Goal: Task Accomplishment & Management: Manage account settings

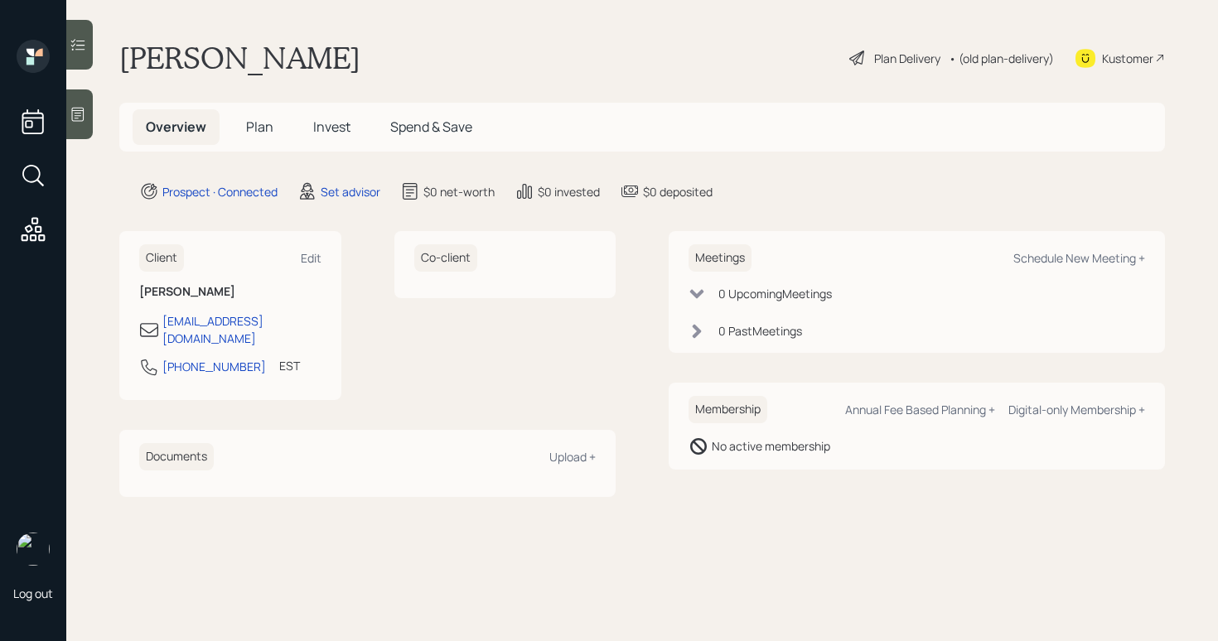
click at [82, 126] on div at bounding box center [79, 114] width 27 height 50
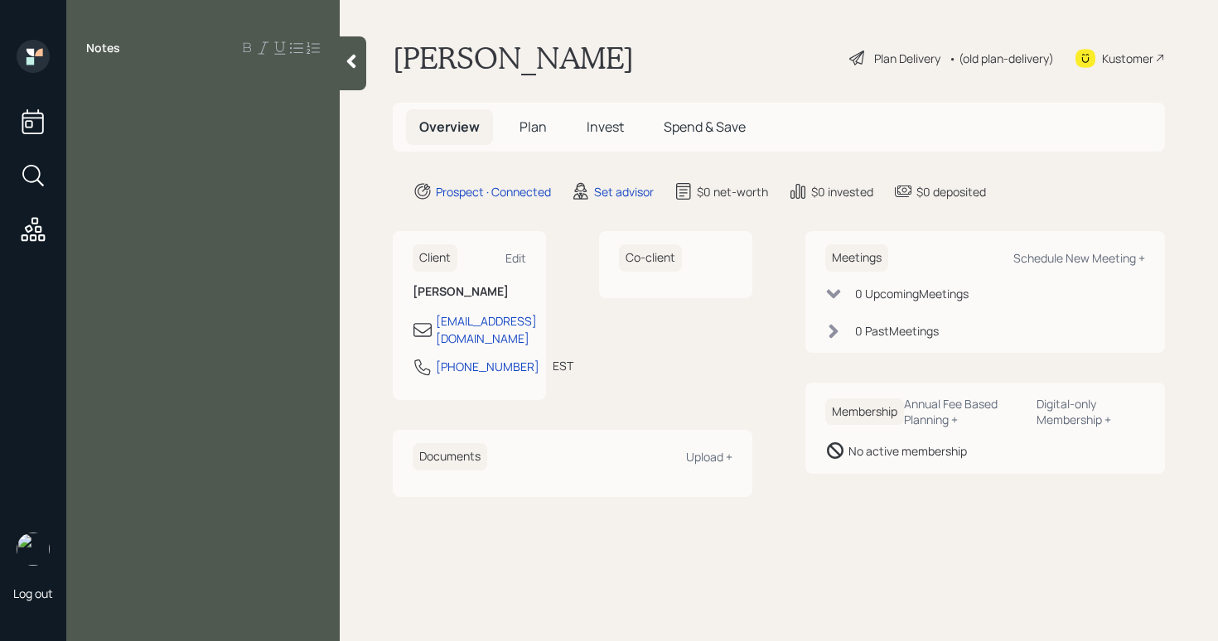
click at [113, 78] on div at bounding box center [203, 85] width 234 height 18
click at [104, 90] on div at bounding box center [203, 85] width 234 height 18
click at [4, 352] on div "Log out" at bounding box center [33, 320] width 66 height 641
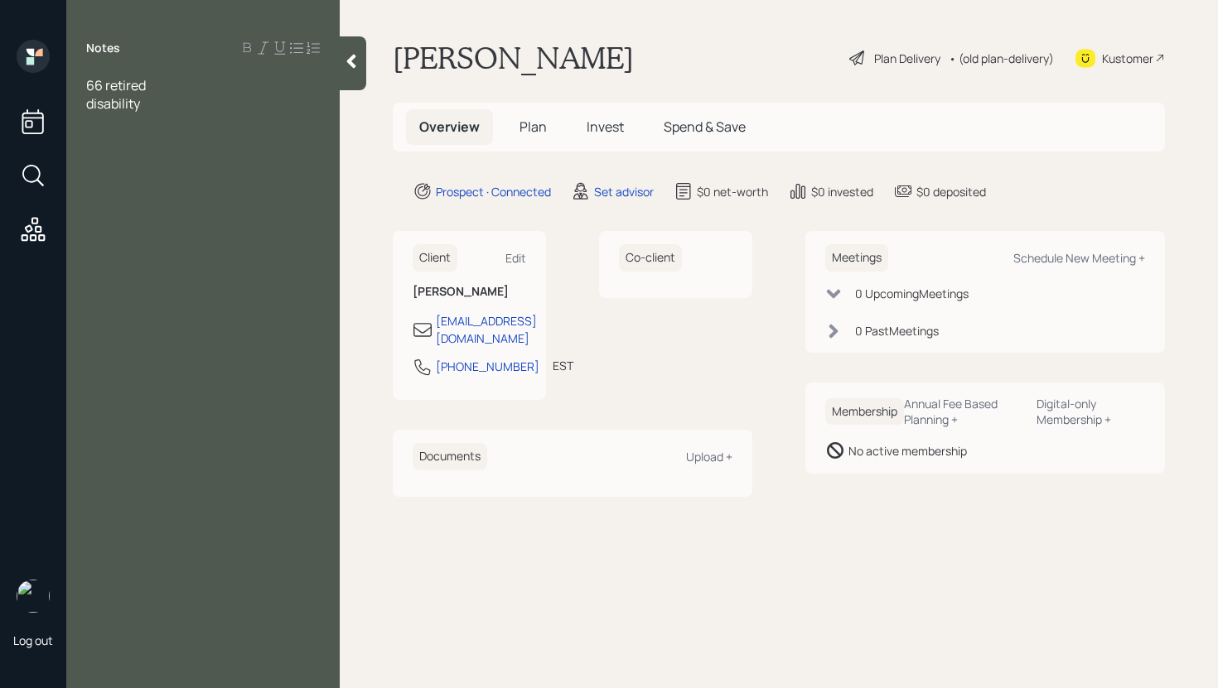
click at [224, 104] on div "disability" at bounding box center [203, 103] width 234 height 18
click at [248, 123] on span "disability since [DATE] ; didn't have disability policy collecting SSN" at bounding box center [194, 112] width 216 height 36
drag, startPoint x: 169, startPoint y: 142, endPoint x: 148, endPoint y: 132, distance: 23.0
click at [168, 142] on div "SSN" at bounding box center [203, 140] width 234 height 18
click at [89, 87] on span "66 retired" at bounding box center [116, 85] width 60 height 18
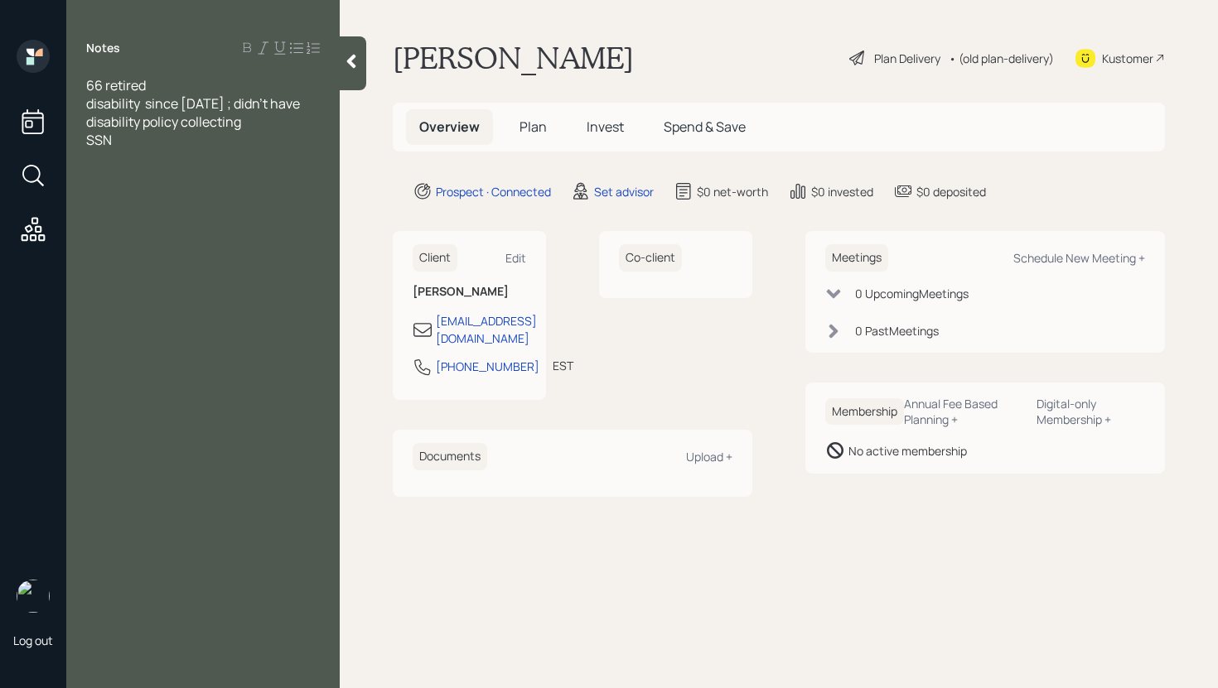
click at [137, 137] on div "SSN" at bounding box center [203, 140] width 234 height 18
drag, startPoint x: 244, startPoint y: 124, endPoint x: 186, endPoint y: 127, distance: 58.9
click at [186, 127] on span "disability since [DATE] ; didn't have disability policy collecting" at bounding box center [194, 112] width 216 height 36
click at [135, 143] on div "SSN" at bounding box center [203, 140] width 234 height 18
click at [188, 141] on div "SSN" at bounding box center [203, 140] width 234 height 18
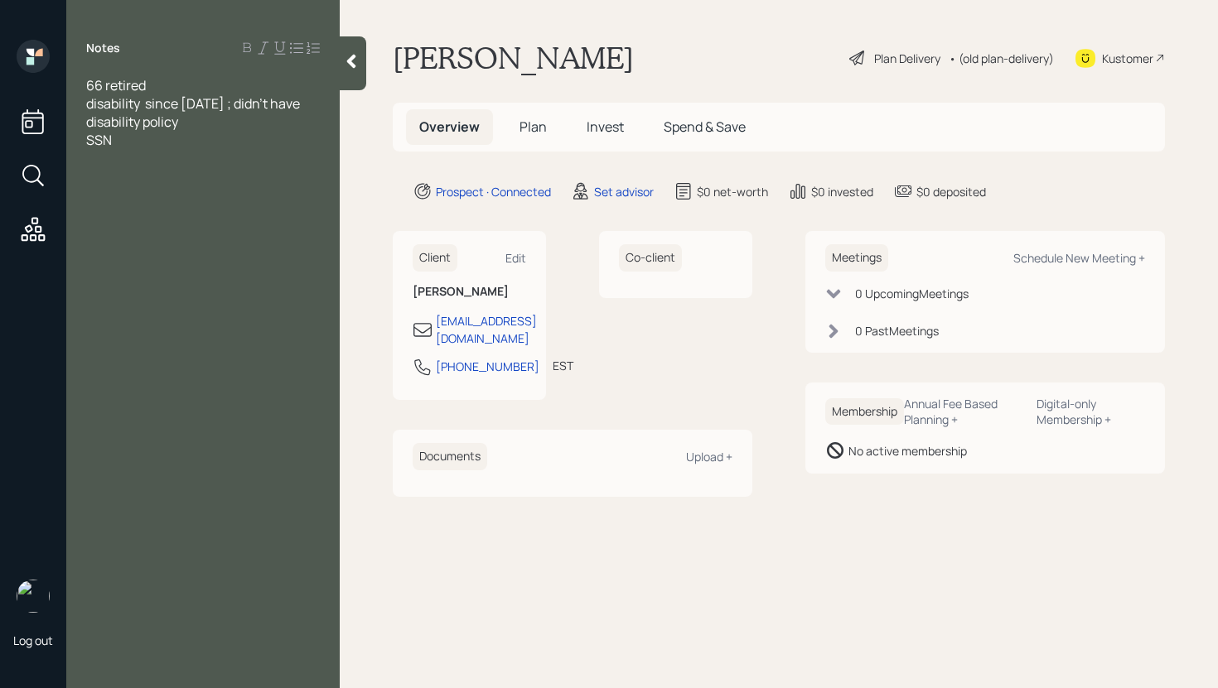
click at [128, 141] on div "SSN" at bounding box center [203, 140] width 234 height 18
click at [86, 161] on span "pension balance?" at bounding box center [139, 158] width 107 height 18
click at [281, 155] on div "part time pension balance?" at bounding box center [203, 158] width 234 height 18
click at [204, 70] on div "Notes 66 retired disability since [DATE] ; didn't have disability policy SSN ba…" at bounding box center [202, 354] width 273 height 629
click at [205, 79] on div "66 retired" at bounding box center [203, 85] width 234 height 18
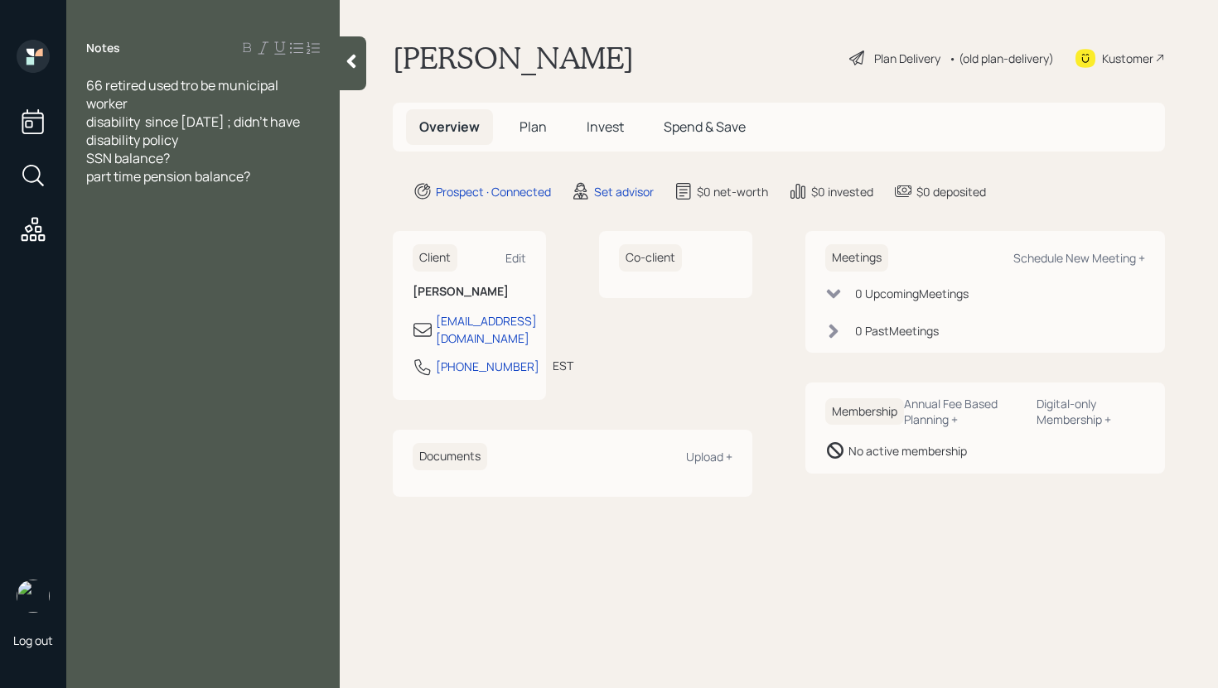
click at [286, 191] on div at bounding box center [203, 195] width 234 height 18
click at [115, 160] on span "SSN balance?" at bounding box center [128, 158] width 84 height 18
click at [148, 179] on span "part time pension balance?" at bounding box center [168, 176] width 164 height 18
drag, startPoint x: 318, startPoint y: 180, endPoint x: 311, endPoint y: 166, distance: 15.9
click at [318, 180] on div "part time monthly pension balance?" at bounding box center [203, 176] width 234 height 18
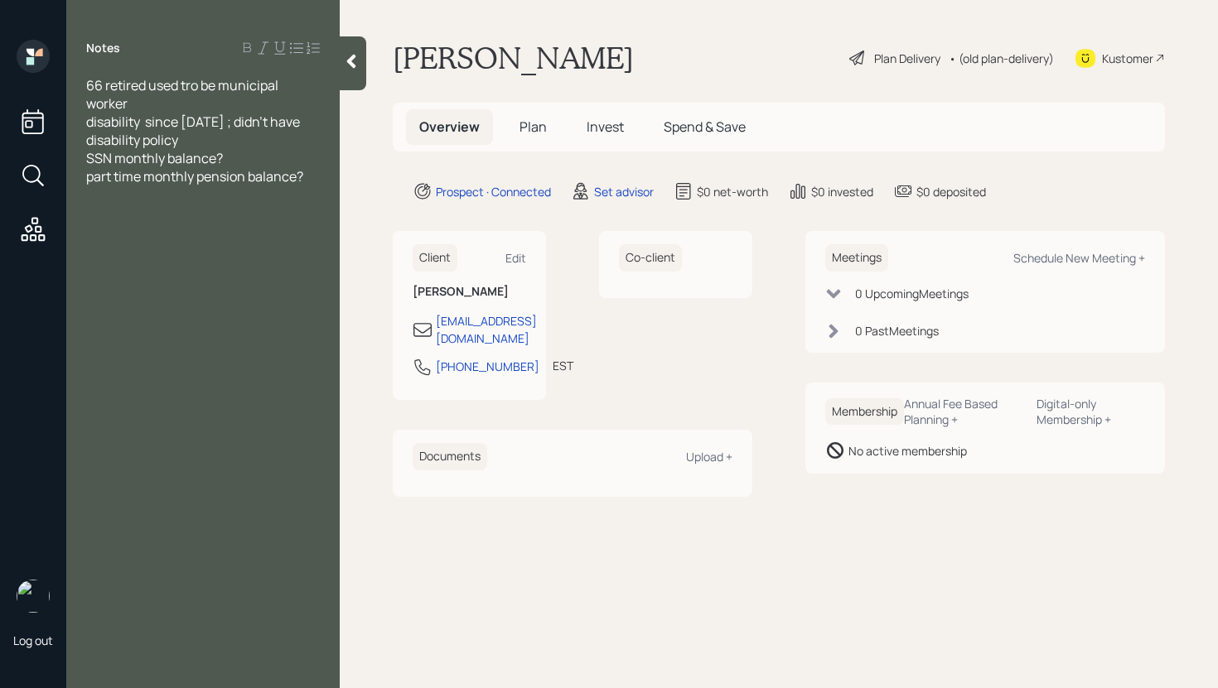
click at [195, 91] on span "66 retired used tro be municipal worker" at bounding box center [183, 94] width 195 height 36
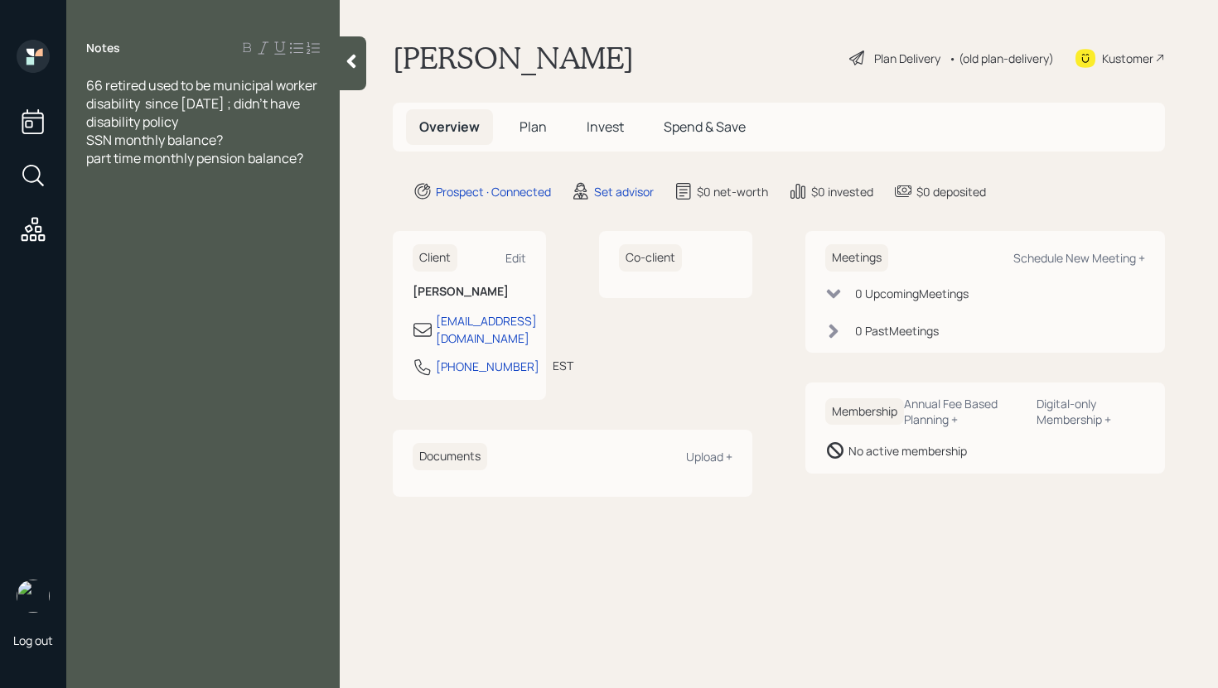
click at [215, 105] on span "disability since [DATE] ; didn't have disability policy" at bounding box center [194, 112] width 216 height 36
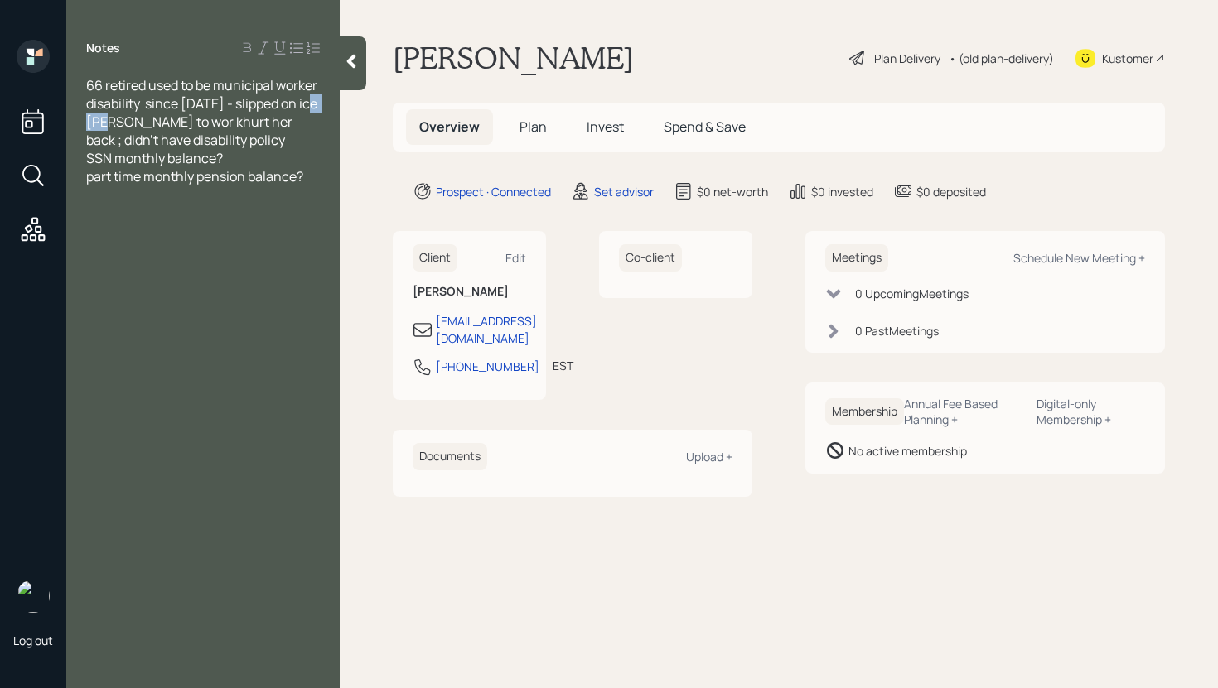
click at [110, 125] on span "disability since [DATE] - slipped on ice [PERSON_NAME] to wor khurt her back ; …" at bounding box center [203, 121] width 234 height 55
click at [113, 122] on span "disability since [DATE] - slipped on ice goin to wor khurt her back ; didn't ha…" at bounding box center [203, 121] width 234 height 55
click at [168, 121] on span "disability since [DATE] - slipped on ice going to wor khurt her back ; didn't h…" at bounding box center [203, 121] width 234 height 55
click at [319, 180] on div "part time monthly pension balance?" at bounding box center [203, 176] width 234 height 18
drag, startPoint x: 319, startPoint y: 86, endPoint x: 220, endPoint y: 86, distance: 98.6
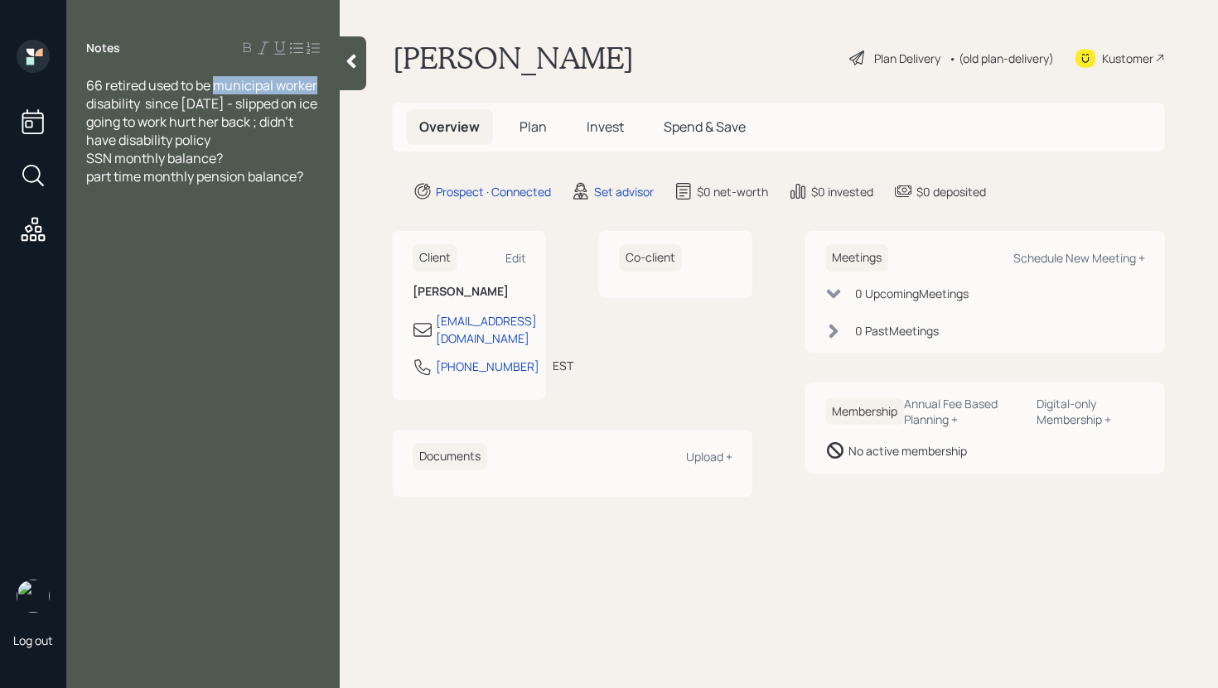
click at [220, 86] on span "66 retired used to be municipal worker" at bounding box center [201, 85] width 231 height 18
click at [89, 205] on div at bounding box center [203, 213] width 234 height 18
click at [92, 196] on div at bounding box center [203, 195] width 234 height 18
click at [97, 191] on div at bounding box center [203, 195] width 234 height 18
click at [92, 195] on div at bounding box center [203, 195] width 234 height 18
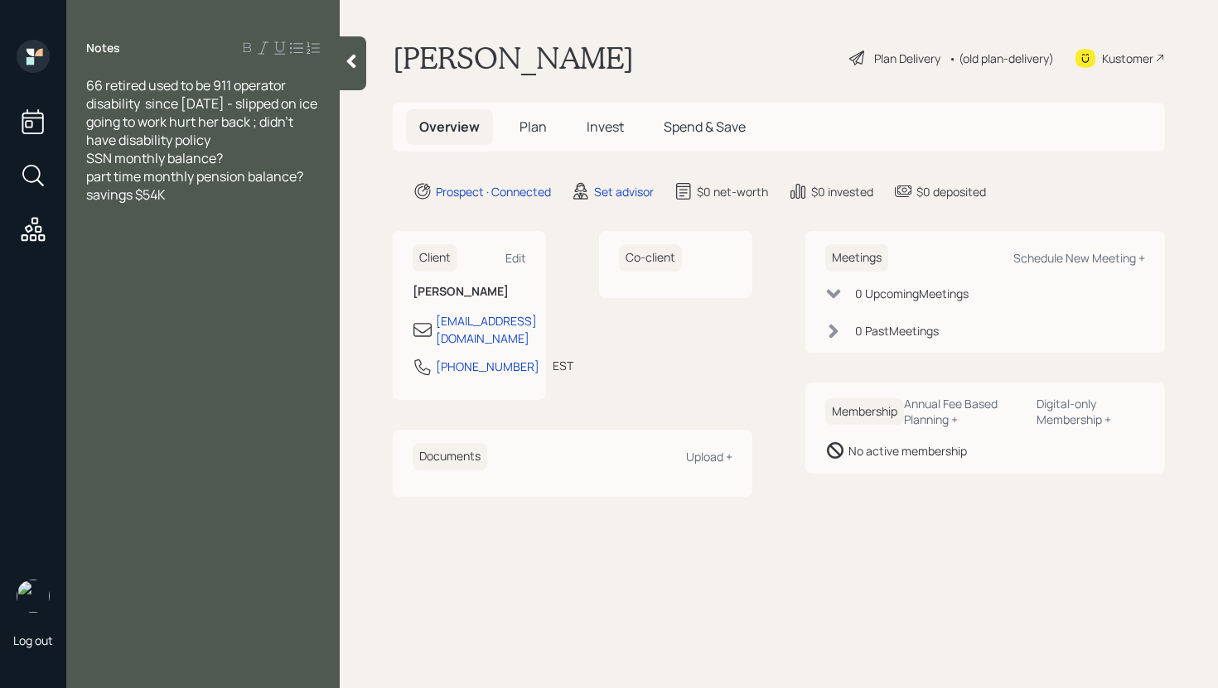
click at [88, 200] on span "savings $54K" at bounding box center [126, 195] width 80 height 18
click at [203, 220] on div "savings $54K" at bounding box center [203, 213] width 234 height 18
click at [200, 245] on span "CC debt less then 10" at bounding box center [147, 249] width 122 height 18
drag, startPoint x: 227, startPoint y: 157, endPoint x: 170, endPoint y: 158, distance: 57.2
click at [170, 158] on div "SSN monthly balance?" at bounding box center [203, 158] width 234 height 18
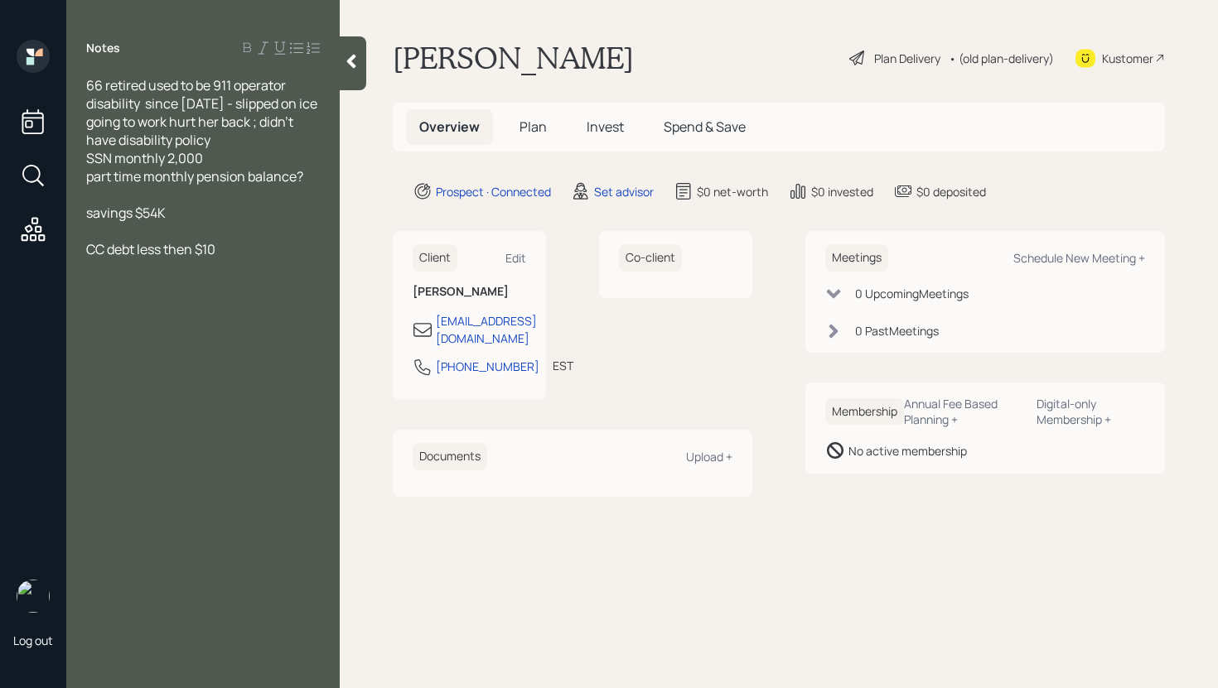
click at [115, 159] on span "SSN monthly 2,000" at bounding box center [144, 158] width 117 height 18
drag, startPoint x: 306, startPoint y: 178, endPoint x: 79, endPoint y: 183, distance: 227.0
click at [80, 182] on div "66 retired used to be 911 operator disability since [DATE] - slipped on ice goi…" at bounding box center [202, 176] width 273 height 200
click at [256, 255] on div "CC debt less then $10" at bounding box center [203, 249] width 234 height 18
click at [88, 213] on span "savings $54K" at bounding box center [126, 213] width 80 height 18
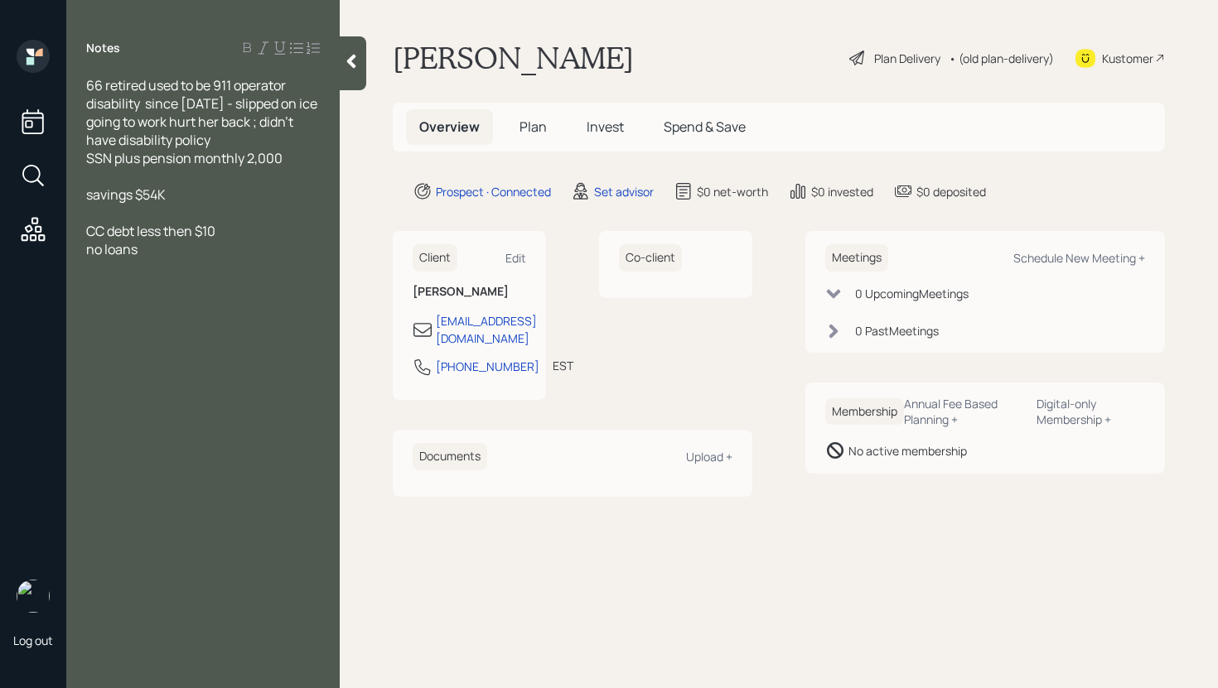
click at [157, 248] on div "no loans" at bounding box center [203, 249] width 234 height 18
click at [310, 157] on div "SSN plus pension monthly 2,000" at bounding box center [203, 158] width 234 height 18
